Goal: Task Accomplishment & Management: Manage account settings

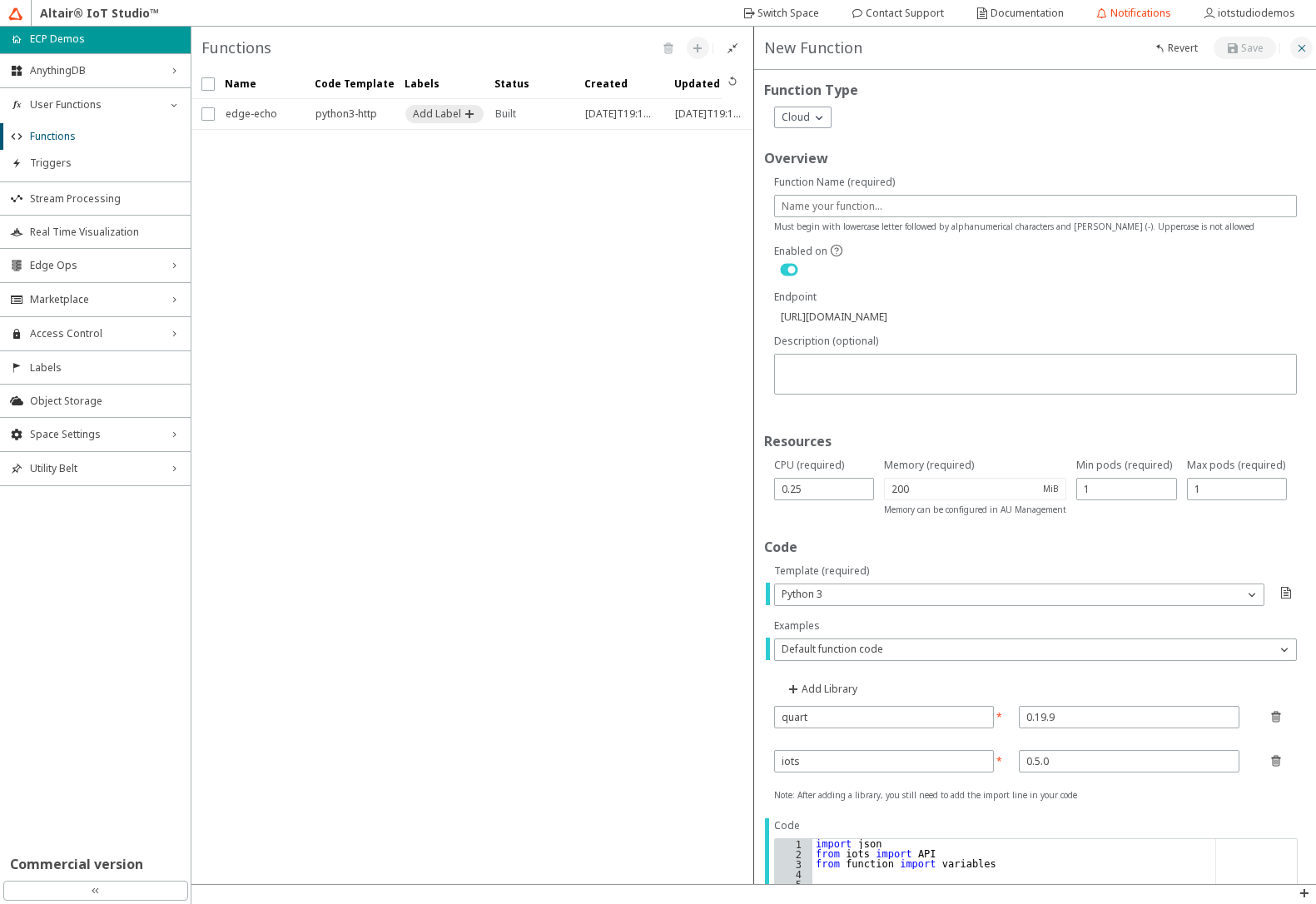
click at [1302, 52] on iron-icon at bounding box center [1301, 48] width 14 height 14
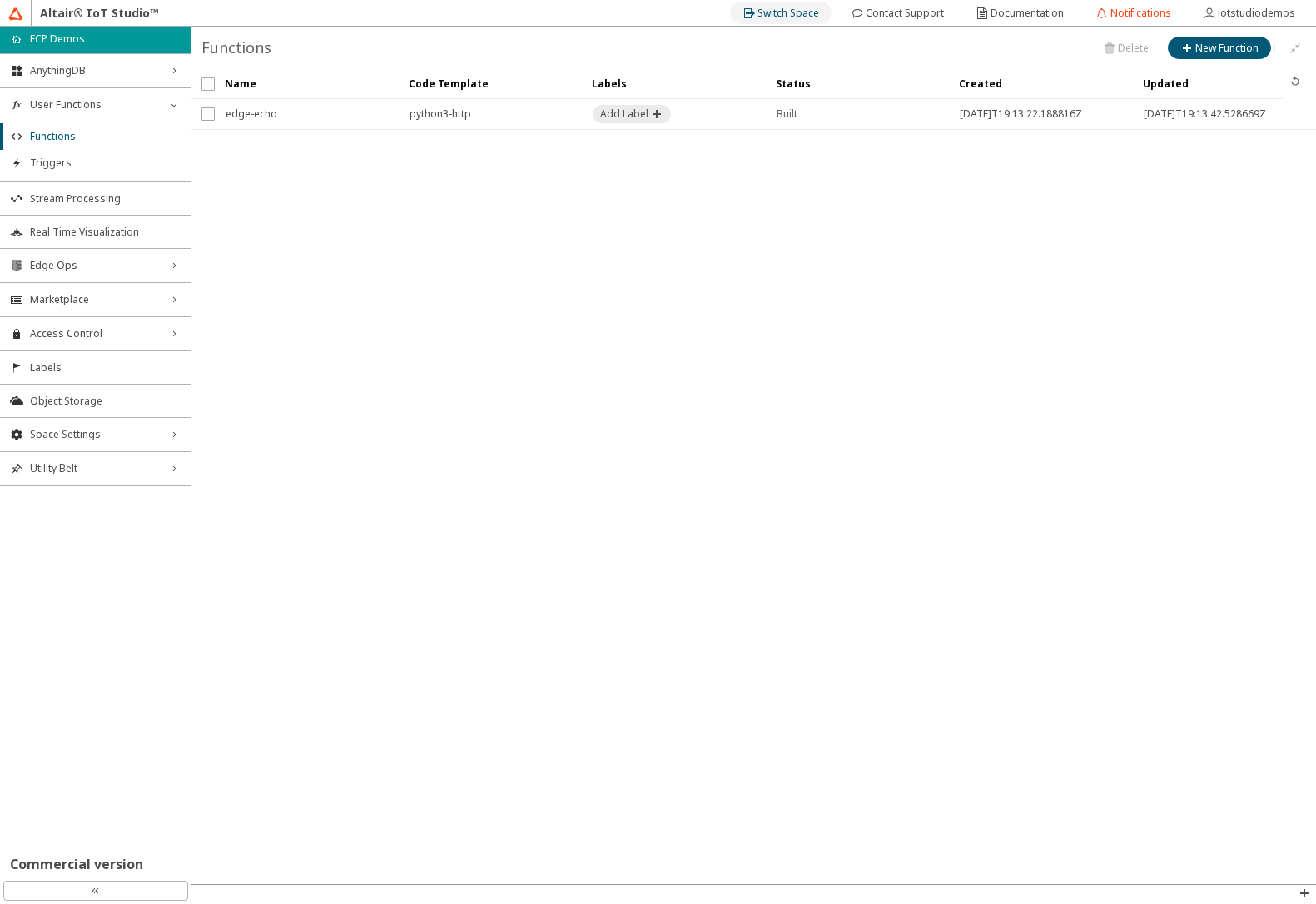
click at [789, 22] on div "Switch Space" at bounding box center [788, 13] width 61 height 27
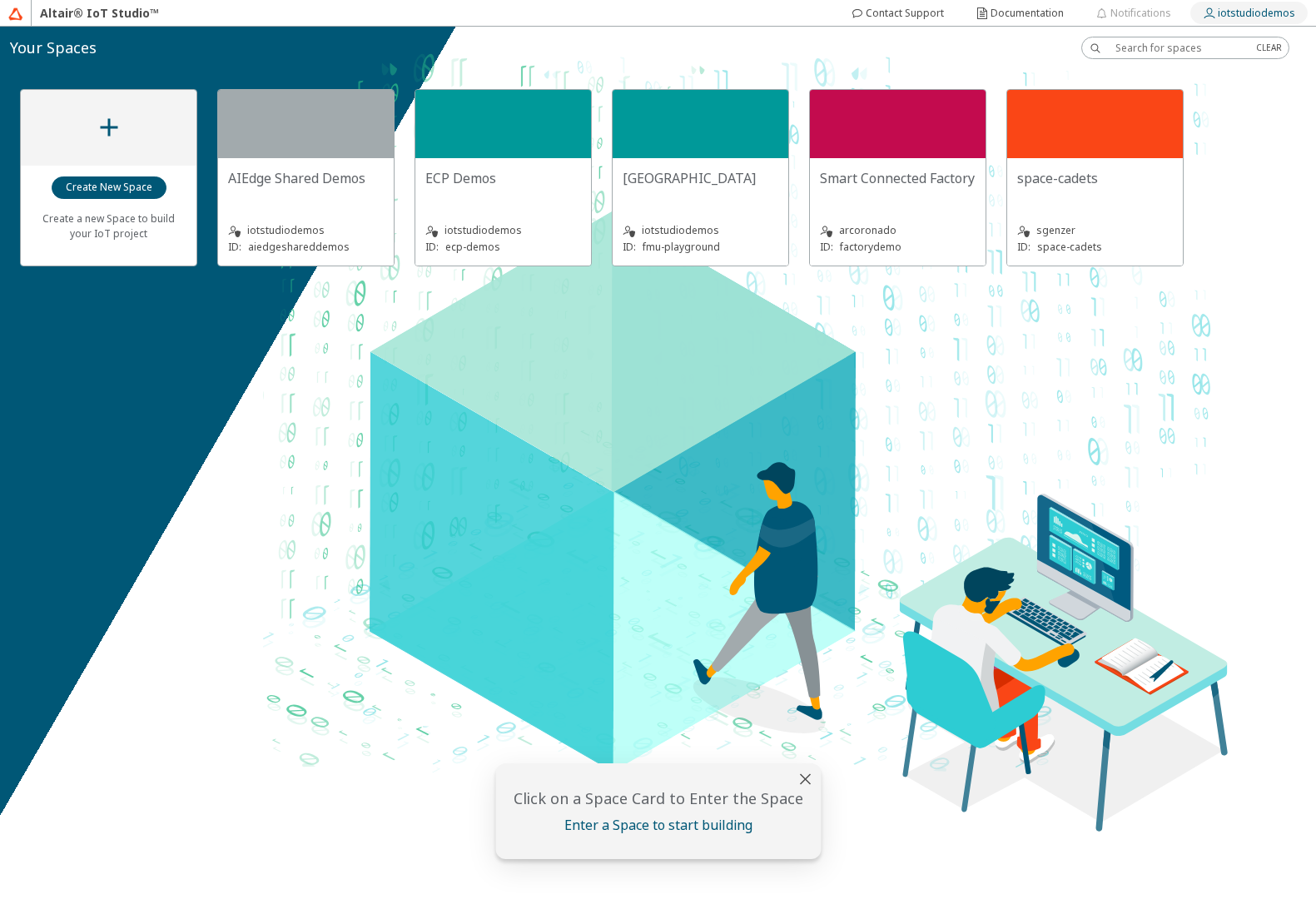
click at [0, 0] on slot "iotstudiodemos" at bounding box center [0, 0] width 0 height 0
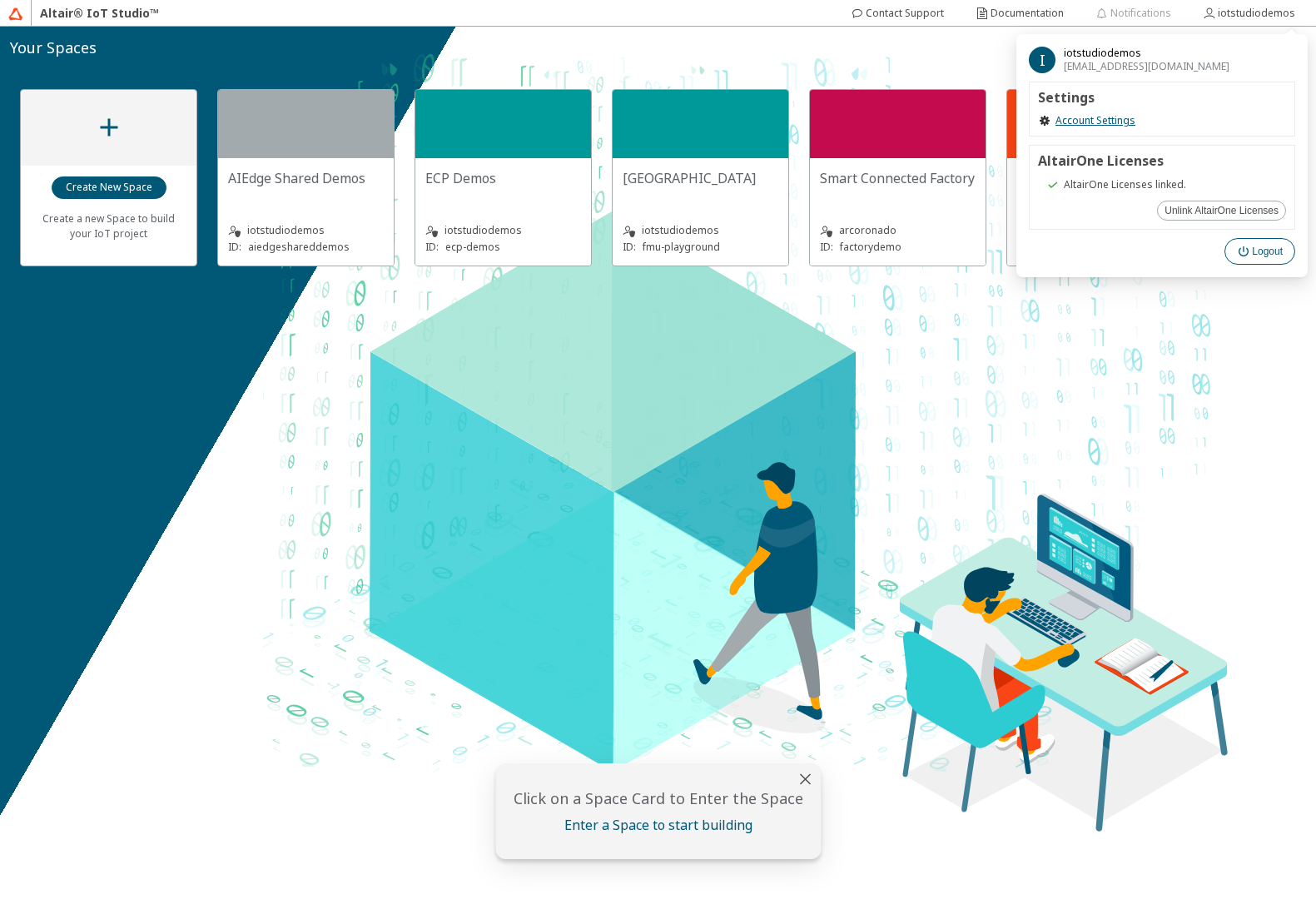
click at [0, 0] on slot "Logout" at bounding box center [0, 0] width 0 height 0
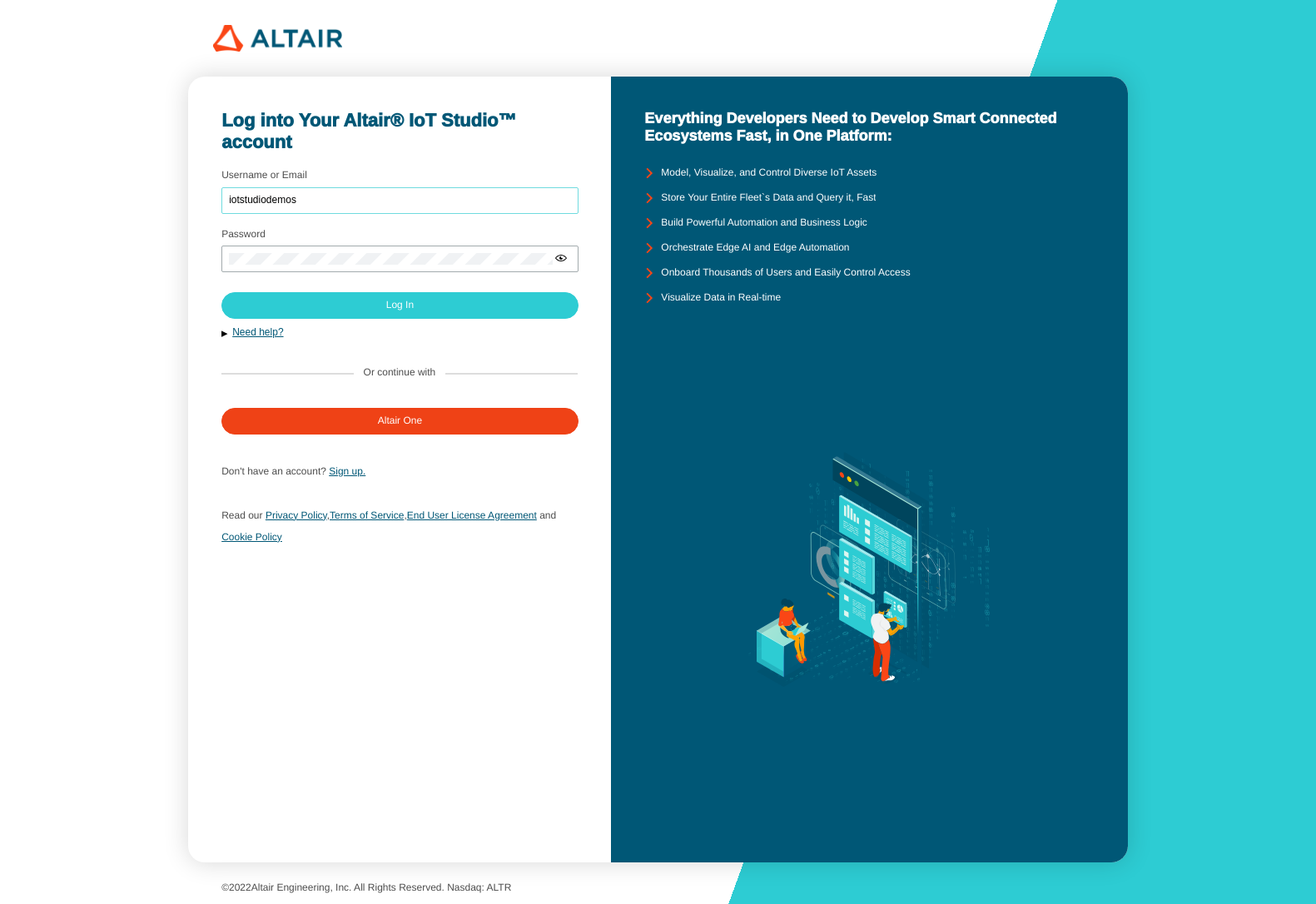
click at [397, 204] on input "iotstudiodemos" at bounding box center [399, 201] width 342 height 12
type input "mschoones"
click at [0, 0] on slot "Log In" at bounding box center [0, 0] width 0 height 0
